Goal: Task Accomplishment & Management: Manage account settings

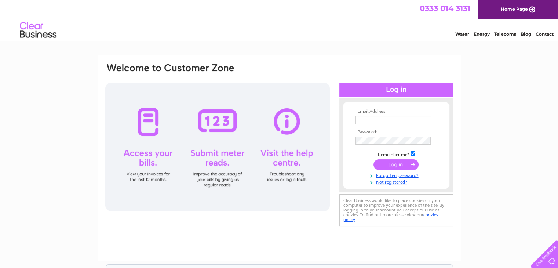
type input "Louise.beyondhairbeauty@gmail.com"
drag, startPoint x: 406, startPoint y: 163, endPoint x: 413, endPoint y: 167, distance: 7.9
click at [413, 167] on input "submit" at bounding box center [396, 164] width 45 height 10
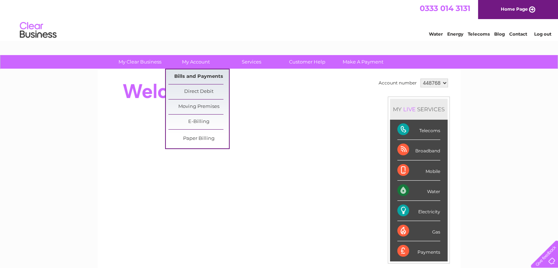
click at [192, 75] on link "Bills and Payments" at bounding box center [198, 76] width 61 height 15
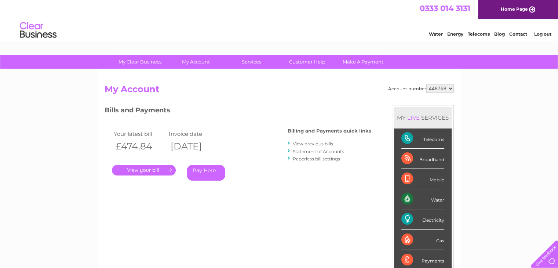
click at [160, 166] on link "." at bounding box center [144, 170] width 64 height 11
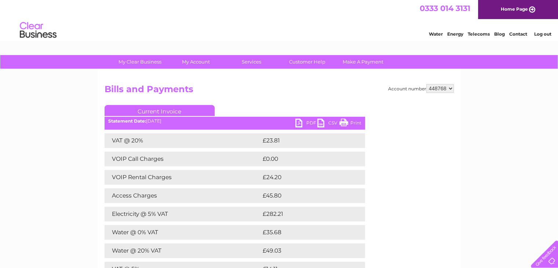
click at [302, 125] on link "PDF" at bounding box center [306, 124] width 22 height 11
